Goal: Task Accomplishment & Management: Complete application form

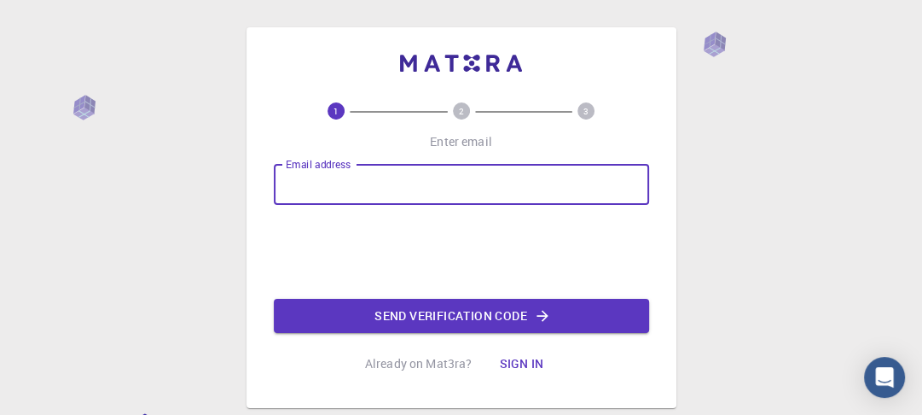
click at [410, 177] on input "Email address" at bounding box center [461, 184] width 375 height 41
type input "[PERSON_NAME]"
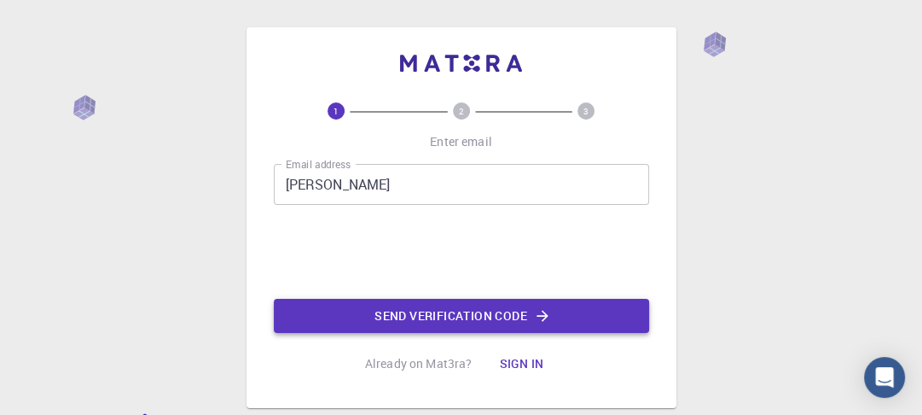
click at [405, 295] on button "Send verification code" at bounding box center [461, 316] width 375 height 34
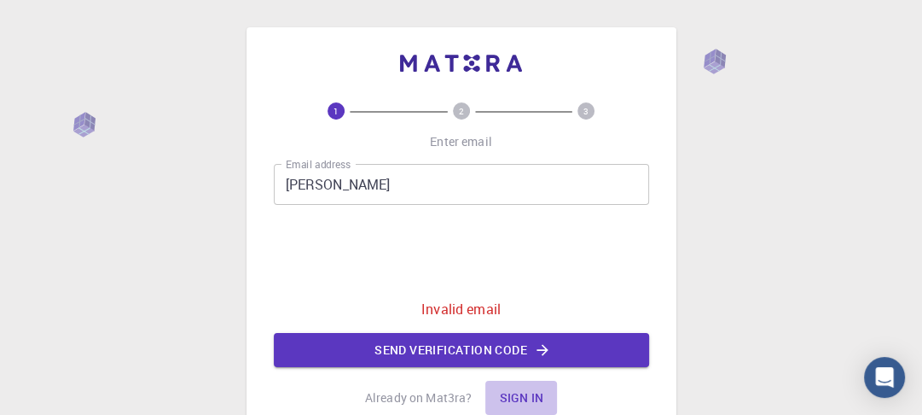
click at [524, 295] on button "Sign in" at bounding box center [521, 397] width 72 height 34
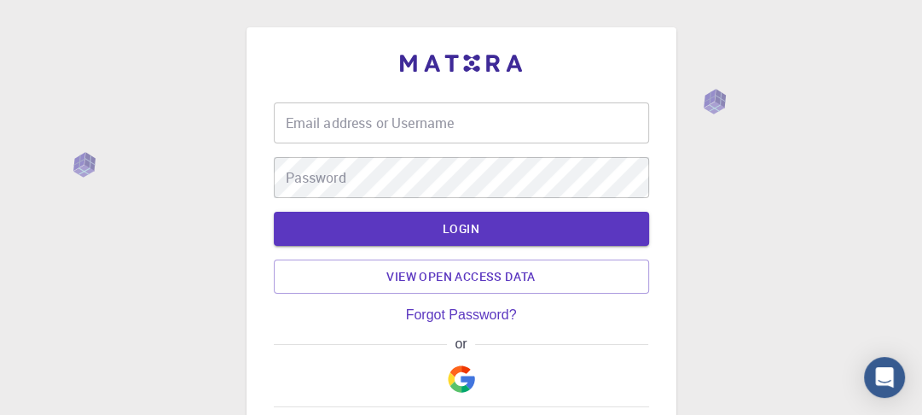
type input "[PERSON_NAME]"
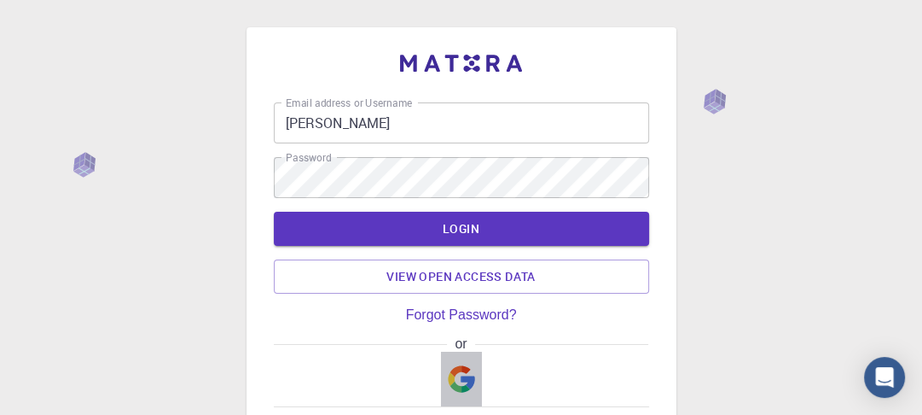
click at [467, 295] on img "button" at bounding box center [461, 378] width 27 height 27
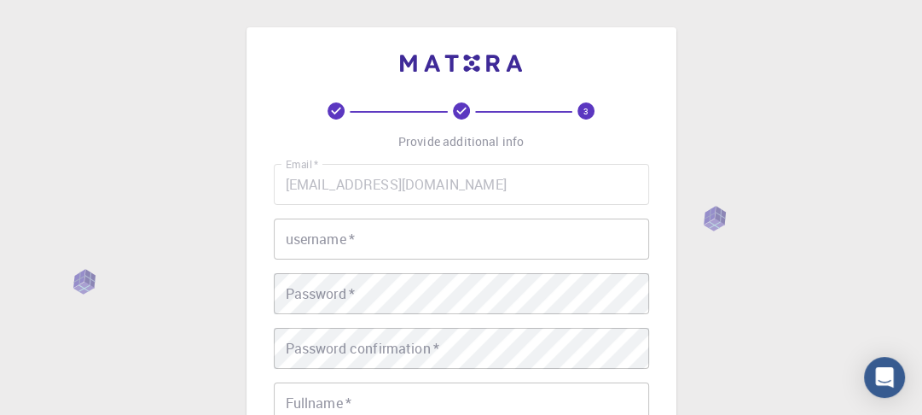
drag, startPoint x: 919, startPoint y: 103, endPoint x: 926, endPoint y: 120, distance: 18.4
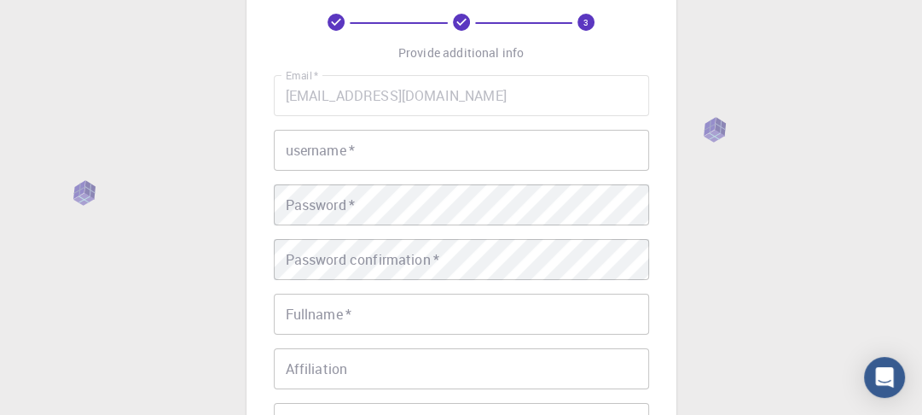
scroll to position [72, 0]
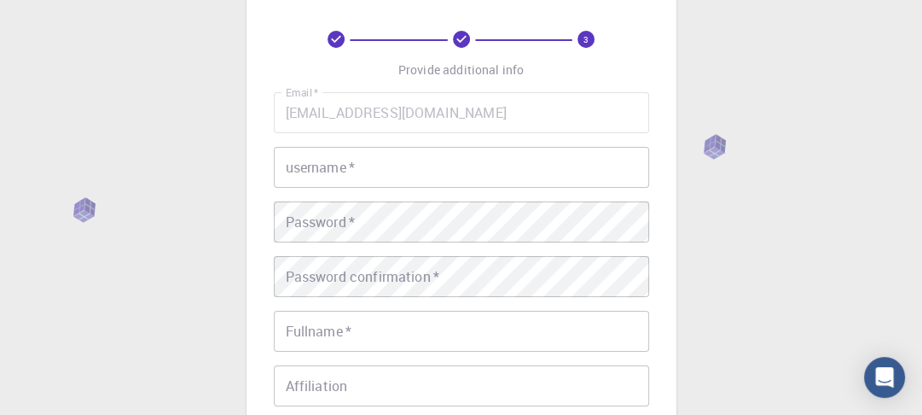
click at [522, 162] on input "username   *" at bounding box center [461, 167] width 375 height 41
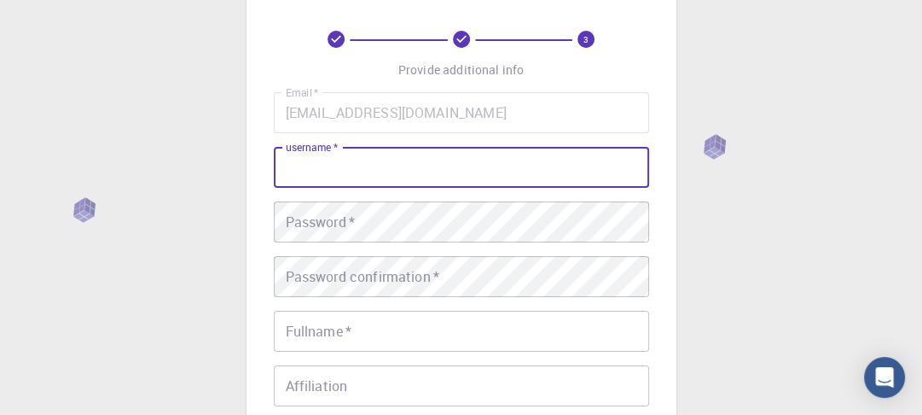
type input "[PERSON_NAME]"
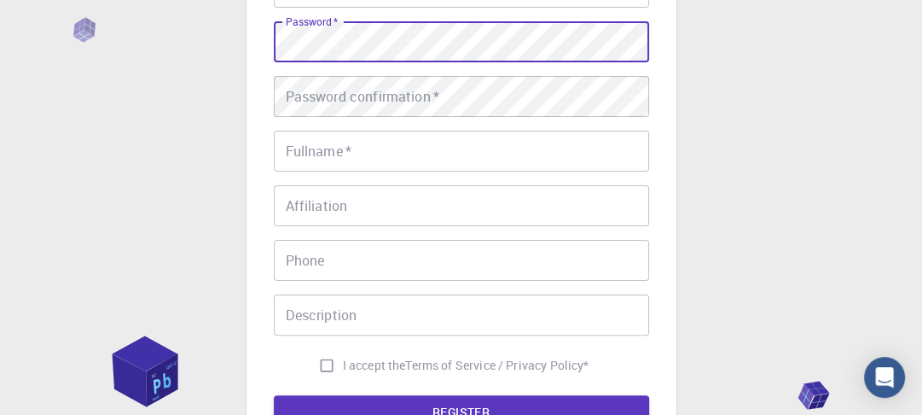
scroll to position [252, 0]
click at [455, 191] on input "Affiliation" at bounding box center [461, 204] width 375 height 41
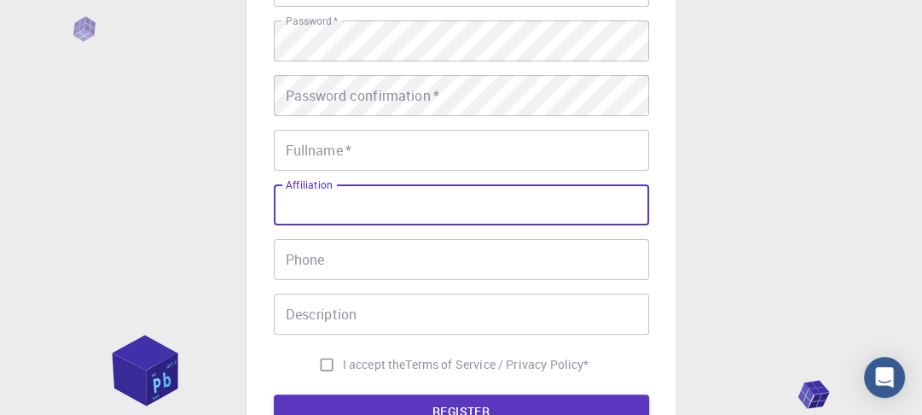
type input "researcher"
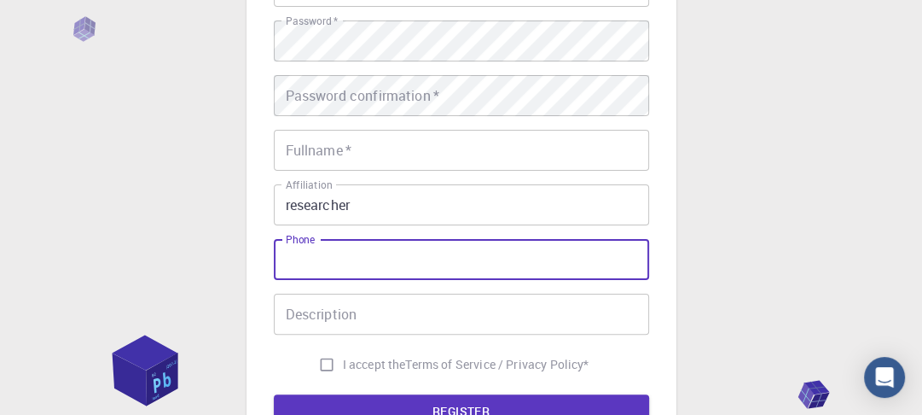
click at [401, 249] on input "Phone" at bounding box center [461, 259] width 375 height 41
type input "03475098760"
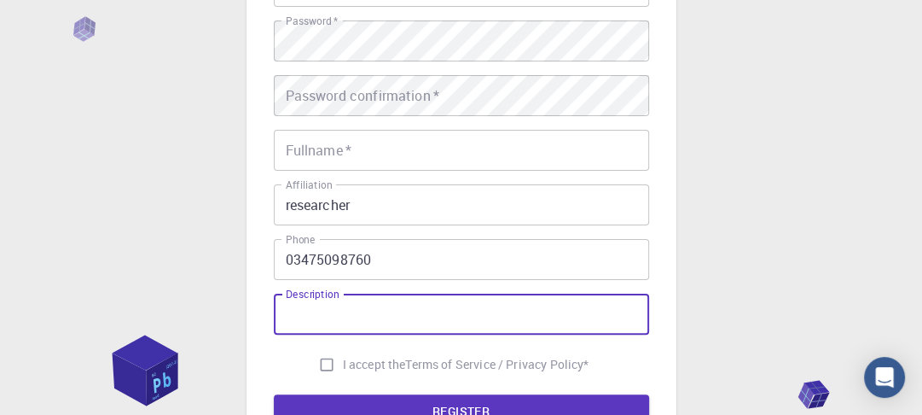
click at [377, 295] on input "Description" at bounding box center [461, 313] width 375 height 41
type input "research on materials"
click at [396, 154] on input "Fullname   *" at bounding box center [461, 150] width 375 height 41
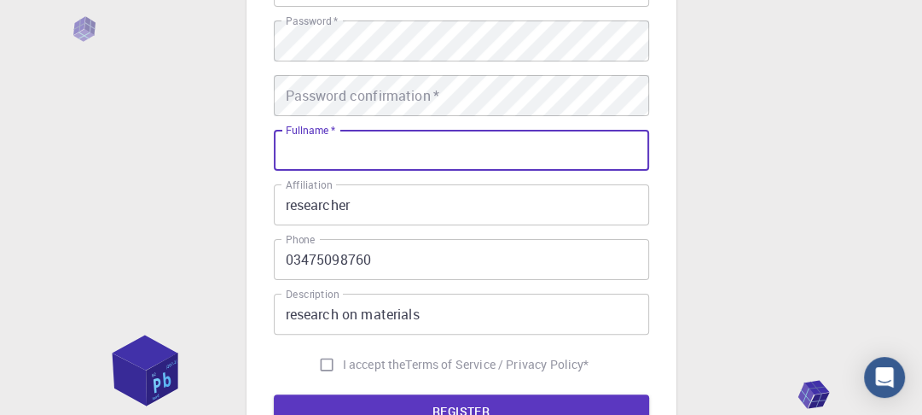
type input "[PERSON_NAME]"
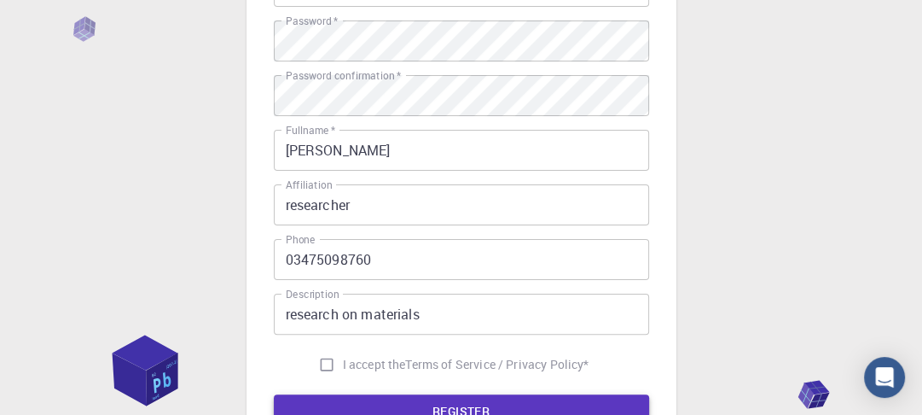
drag, startPoint x: 321, startPoint y: 363, endPoint x: 405, endPoint y: 405, distance: 94.2
click at [405, 295] on form "Email   * [EMAIL_ADDRESS][DOMAIN_NAME] Email   * username   * faisal umar usern…" at bounding box center [461, 169] width 375 height 517
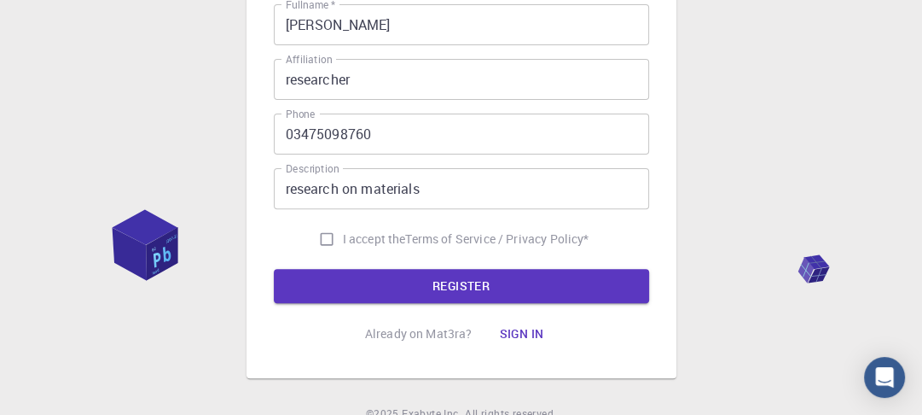
scroll to position [398, 0]
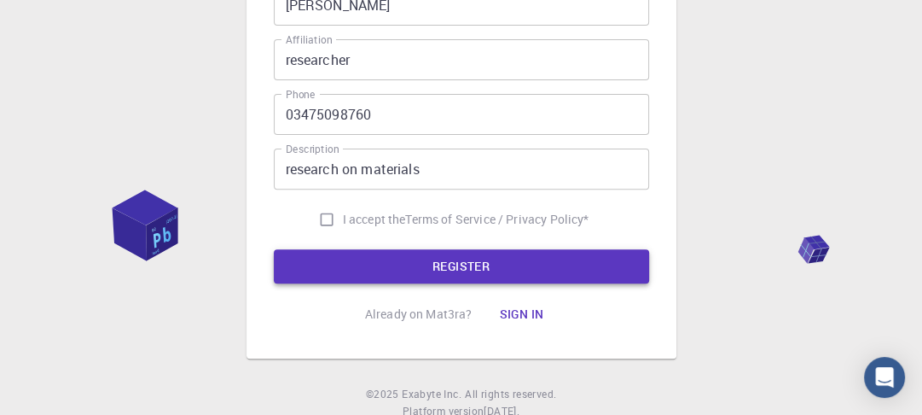
click at [560, 276] on button "REGISTER" at bounding box center [461, 266] width 375 height 34
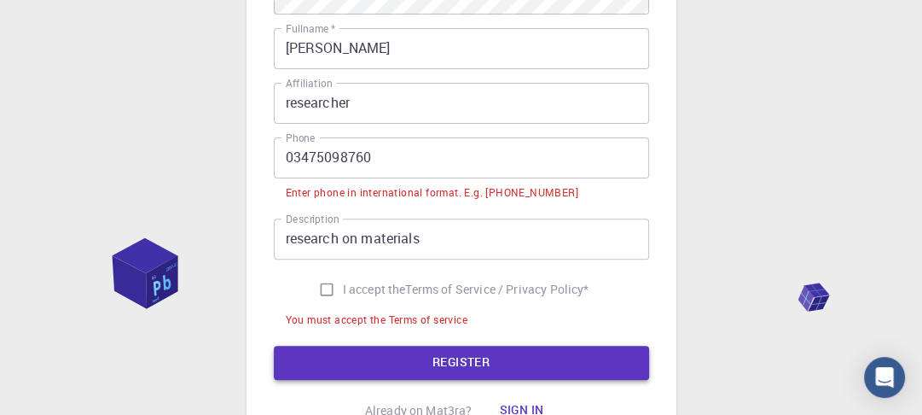
scroll to position [440, 0]
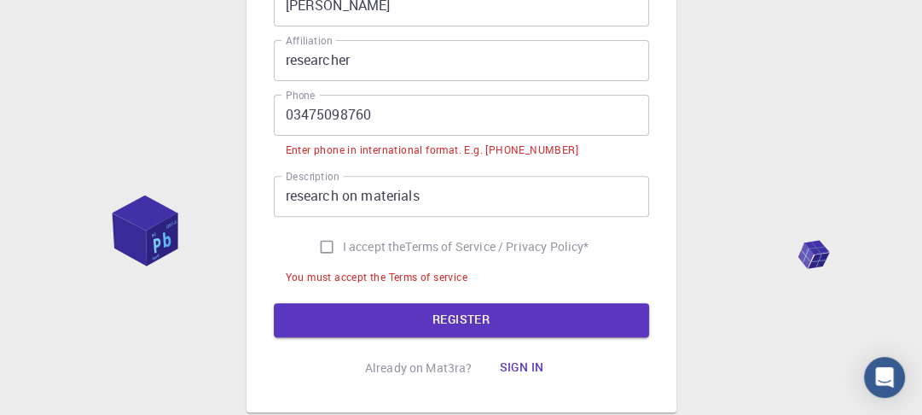
click at [293, 107] on input "03475098760" at bounding box center [461, 115] width 375 height 41
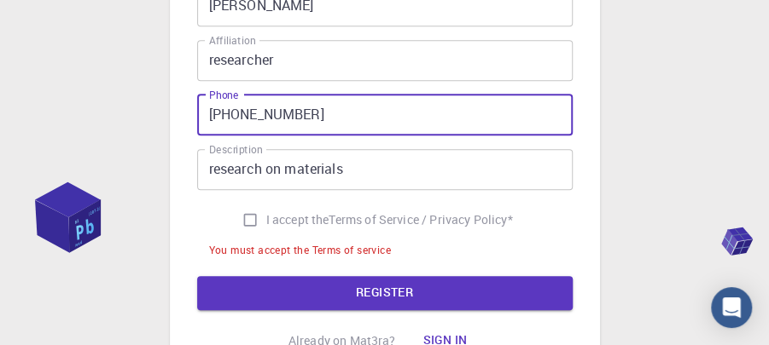
type input "[PHONE_NUMBER]"
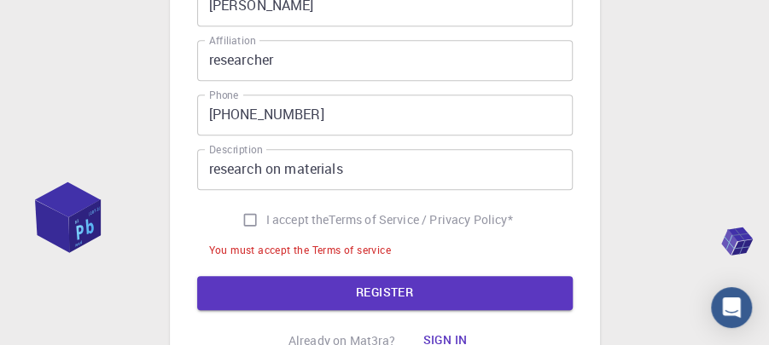
click at [658, 259] on div "3 Provide additional info Email   * [EMAIL_ADDRESS][DOMAIN_NAME] Email   * user…" at bounding box center [384, 28] width 769 height 937
click at [428, 295] on button "REGISTER" at bounding box center [384, 293] width 375 height 34
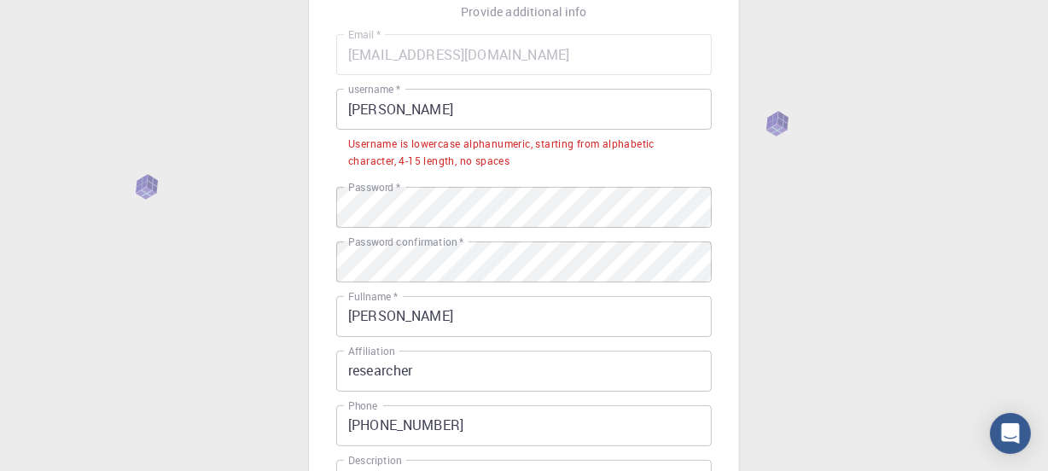
scroll to position [123, 0]
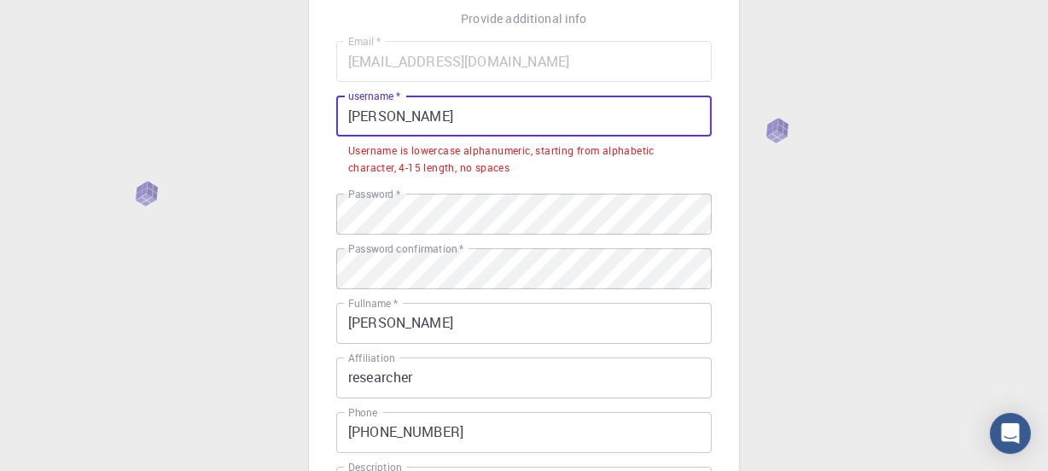
click at [538, 111] on input "[PERSON_NAME]" at bounding box center [523, 116] width 375 height 41
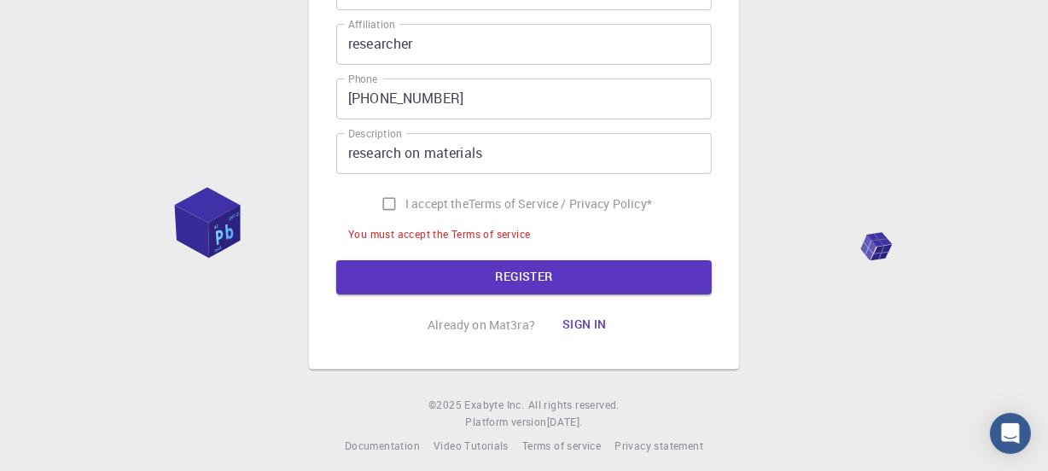
scroll to position [416, 0]
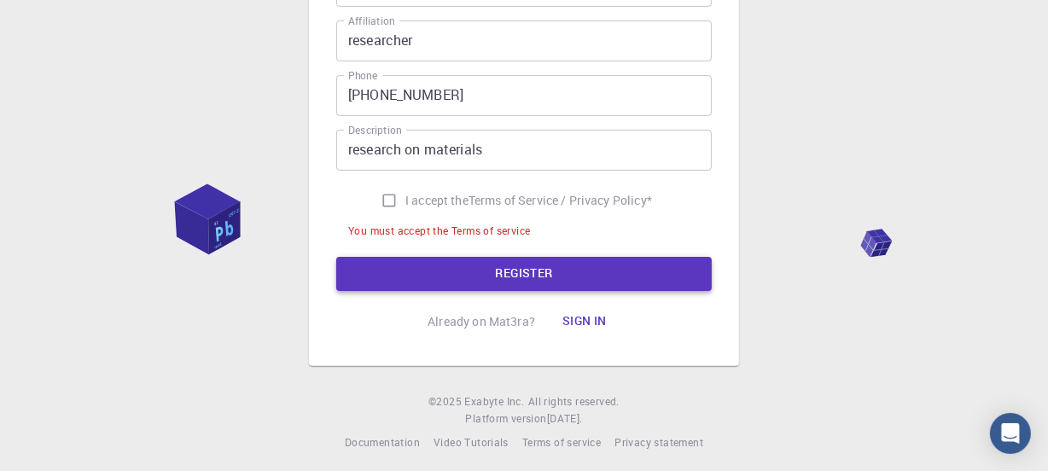
type input "faisal"
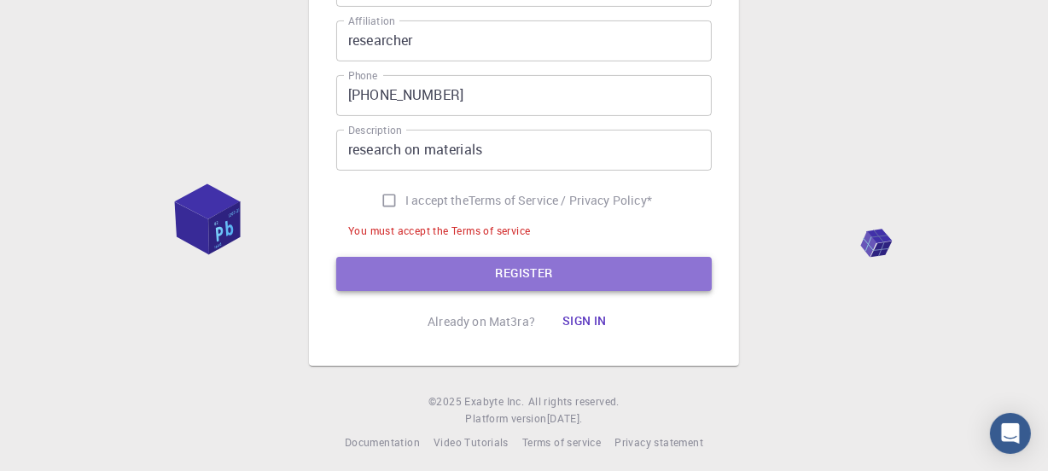
click at [649, 264] on button "REGISTER" at bounding box center [523, 274] width 375 height 34
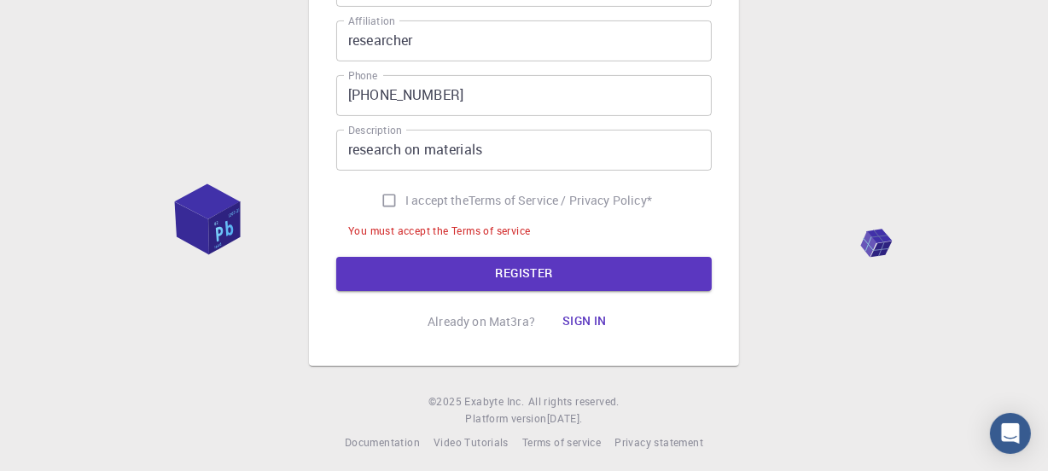
click at [386, 195] on input "I accept the Terms of Service / Privacy Policy *" at bounding box center [389, 200] width 32 height 32
checkbox input "true"
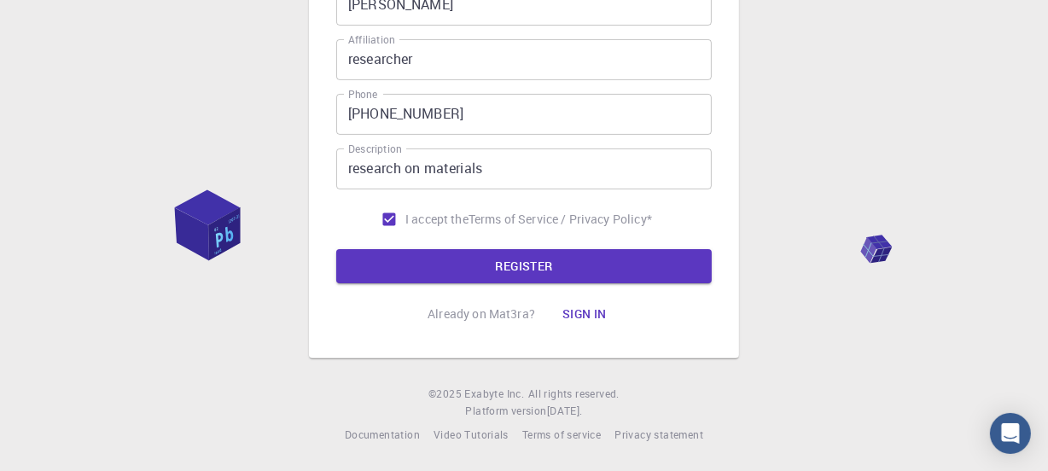
scroll to position [400, 0]
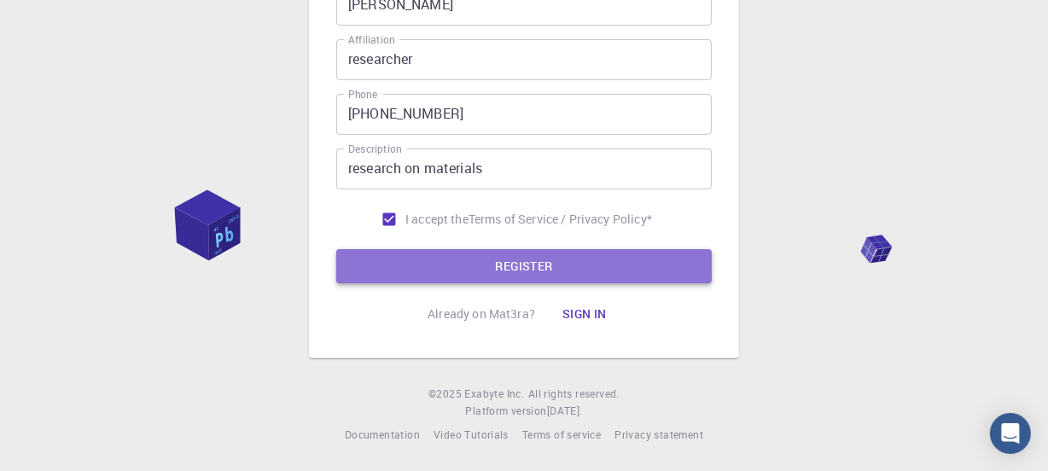
click at [460, 263] on button "REGISTER" at bounding box center [523, 266] width 375 height 34
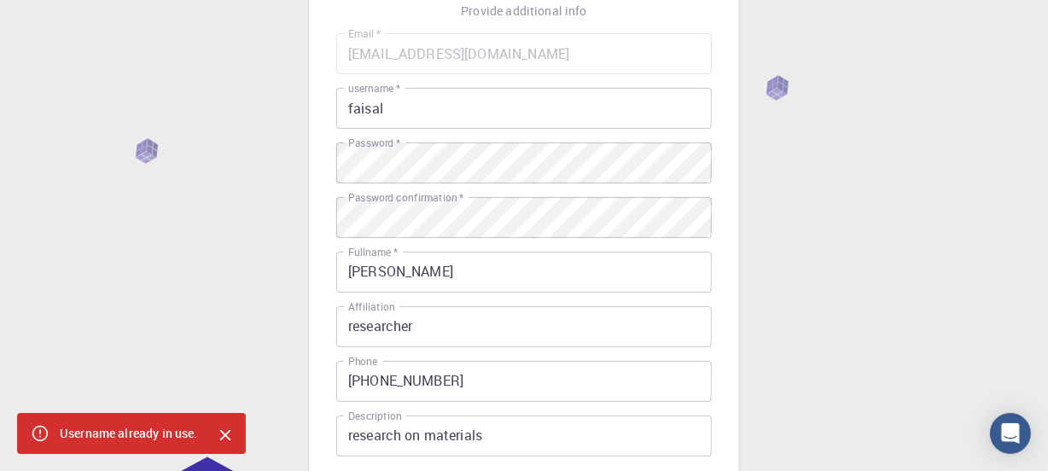
scroll to position [119, 0]
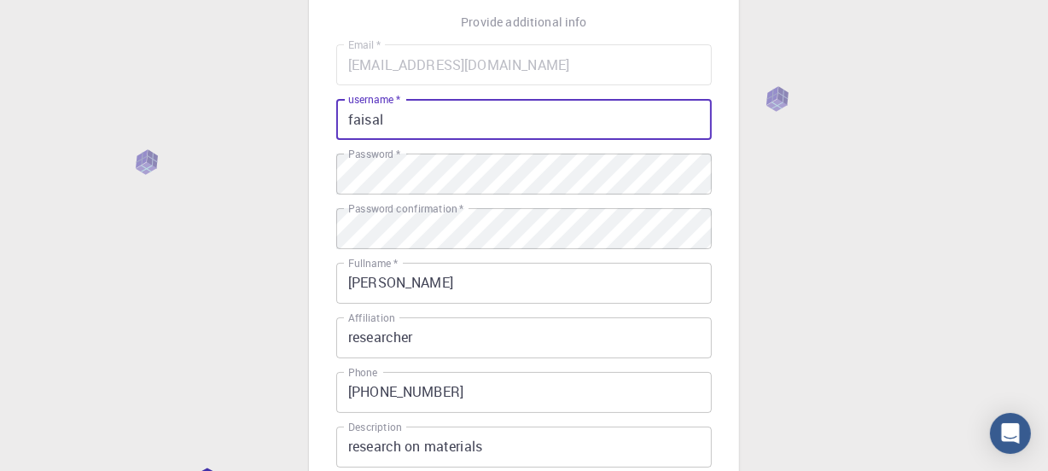
click at [614, 103] on input "faisal" at bounding box center [523, 119] width 375 height 41
type input "f"
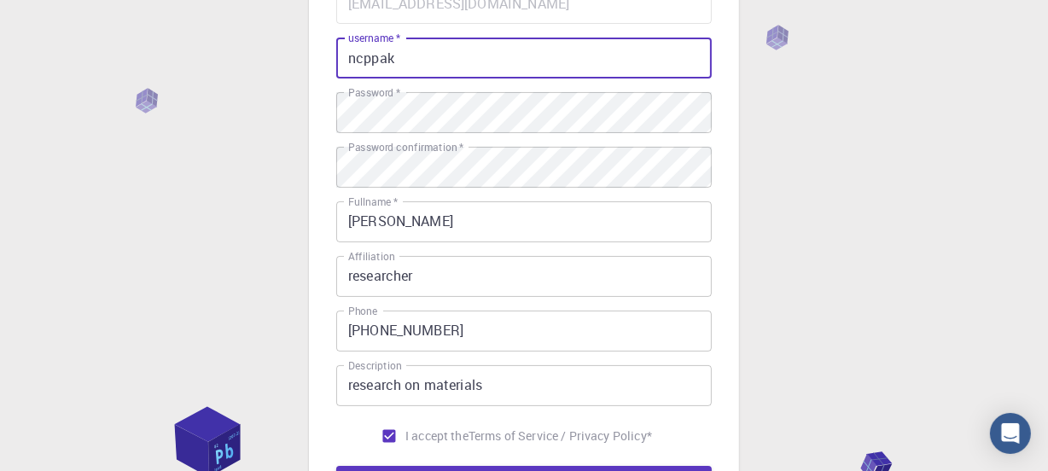
scroll to position [188, 0]
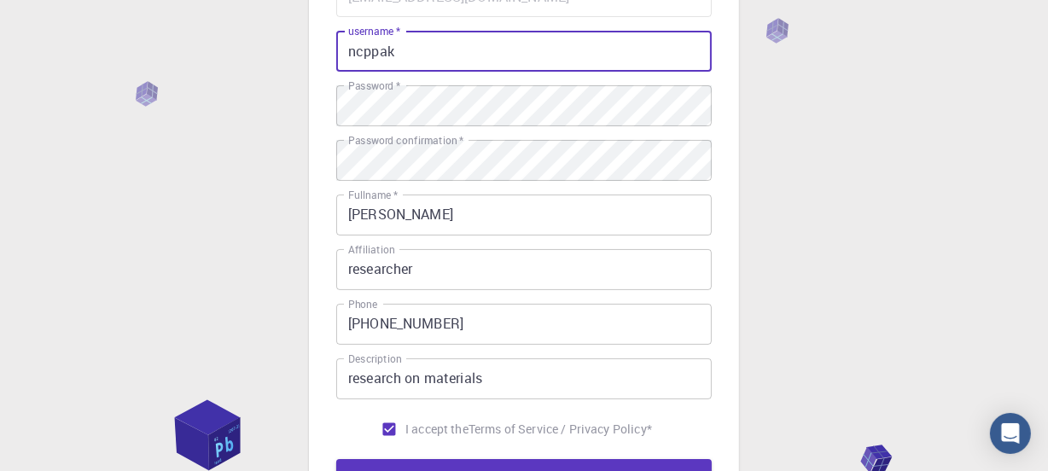
type input "ncppak"
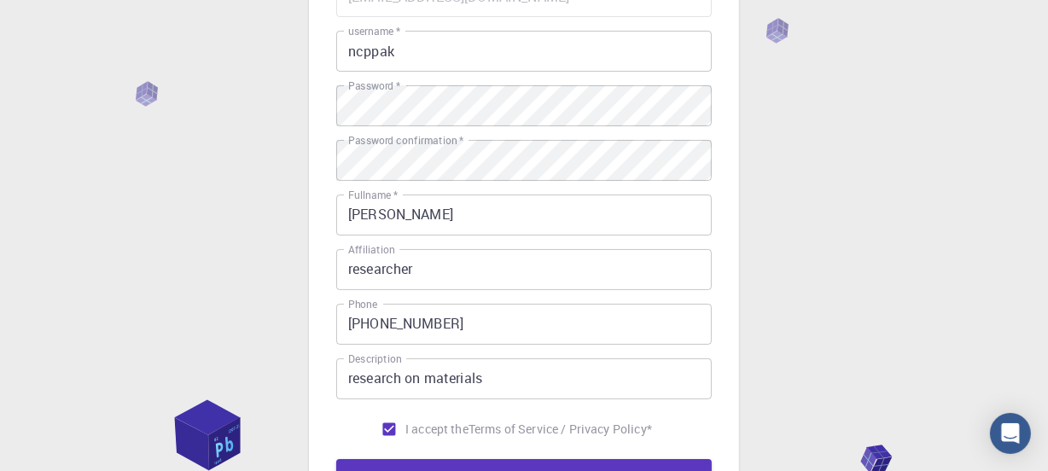
drag, startPoint x: 1047, startPoint y: 278, endPoint x: 1058, endPoint y: 356, distance: 78.4
click at [658, 295] on html "3 Provide additional info Email   * [EMAIL_ADDRESS][DOMAIN_NAME] Email   * user…" at bounding box center [524, 246] width 1048 height 868
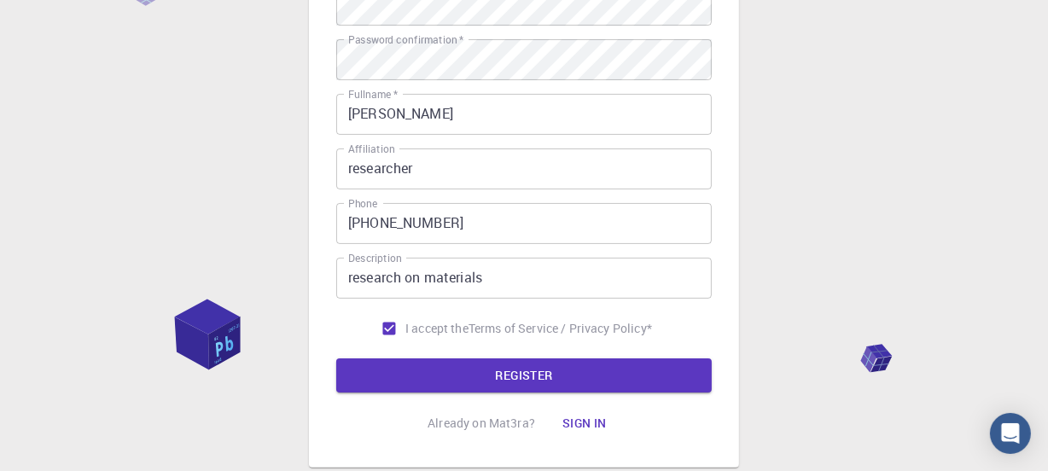
scroll to position [351, 0]
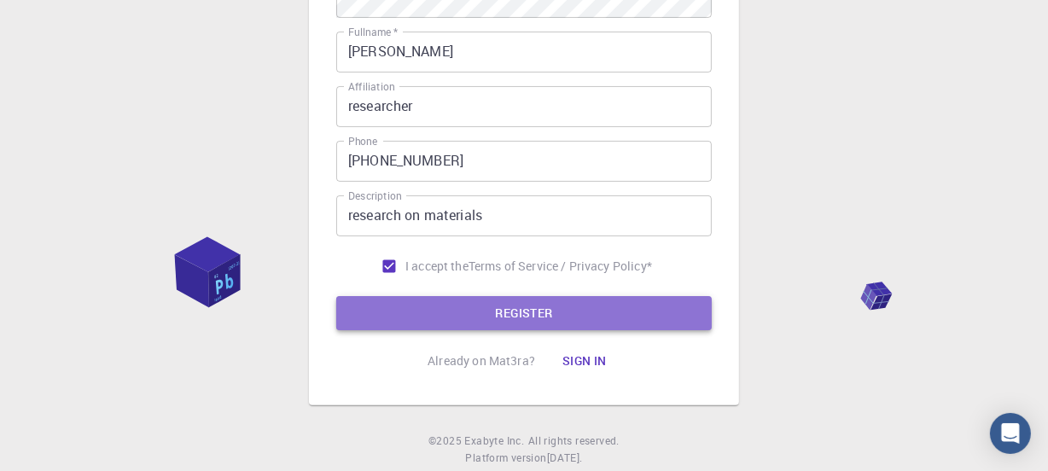
click at [540, 295] on button "REGISTER" at bounding box center [523, 313] width 375 height 34
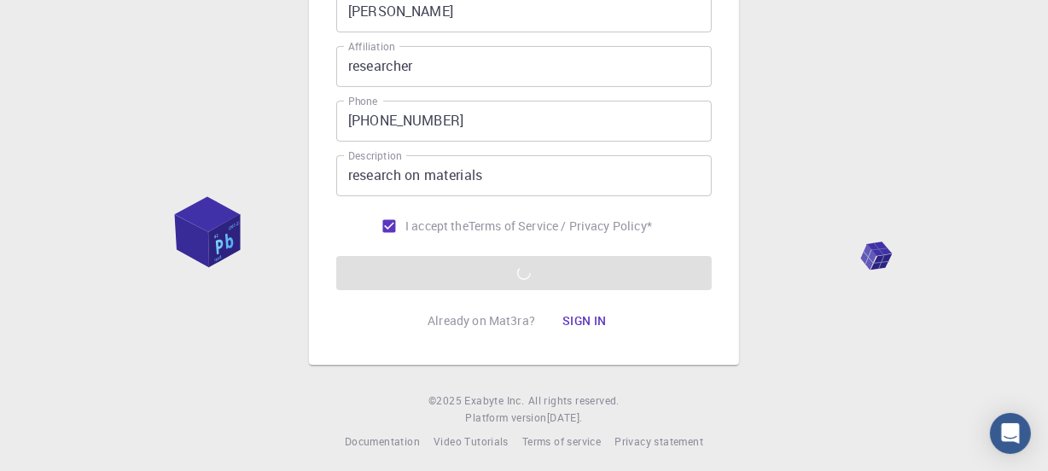
scroll to position [400, 0]
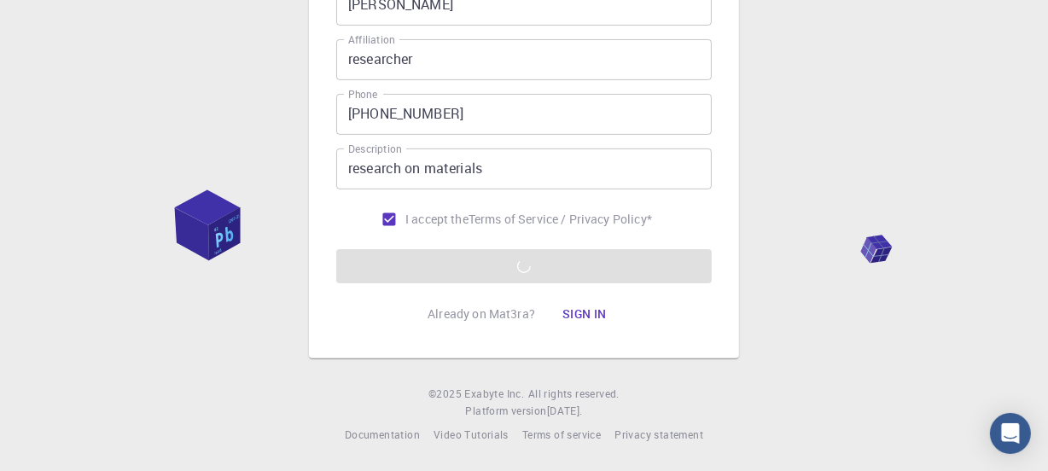
click at [658, 232] on div "3 Provide additional info Email   * [EMAIL_ADDRESS][DOMAIN_NAME] Email   * user…" at bounding box center [524, 36] width 1048 height 868
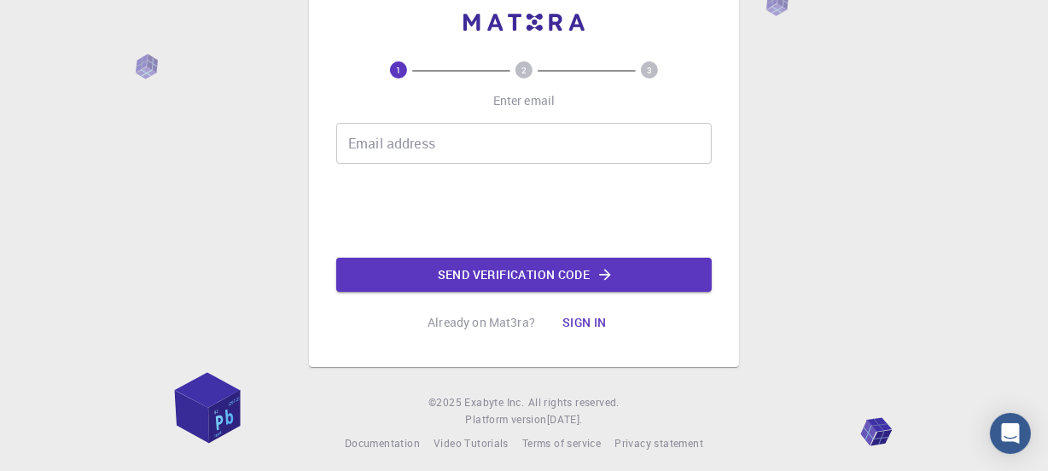
scroll to position [51, 0]
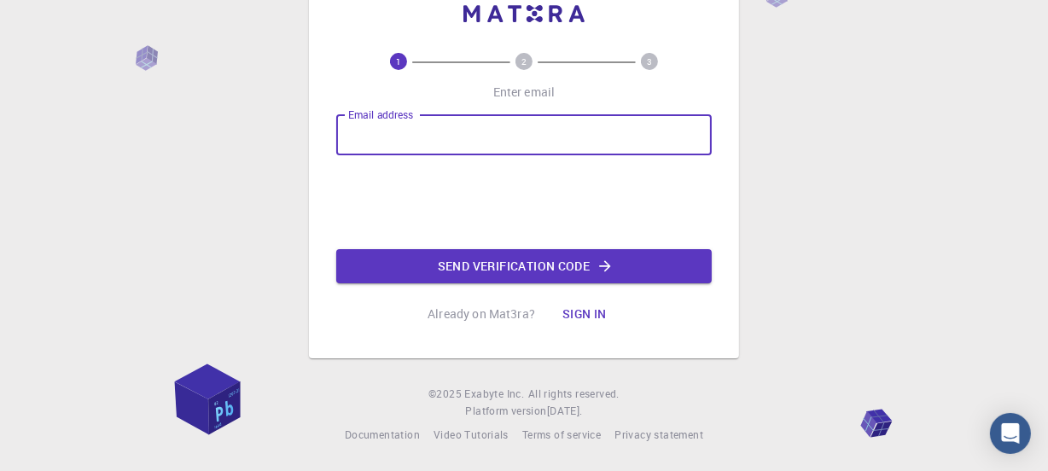
click at [419, 150] on input "Email address" at bounding box center [523, 134] width 375 height 41
type input "[PERSON_NAME]"
